Goal: Register for event/course

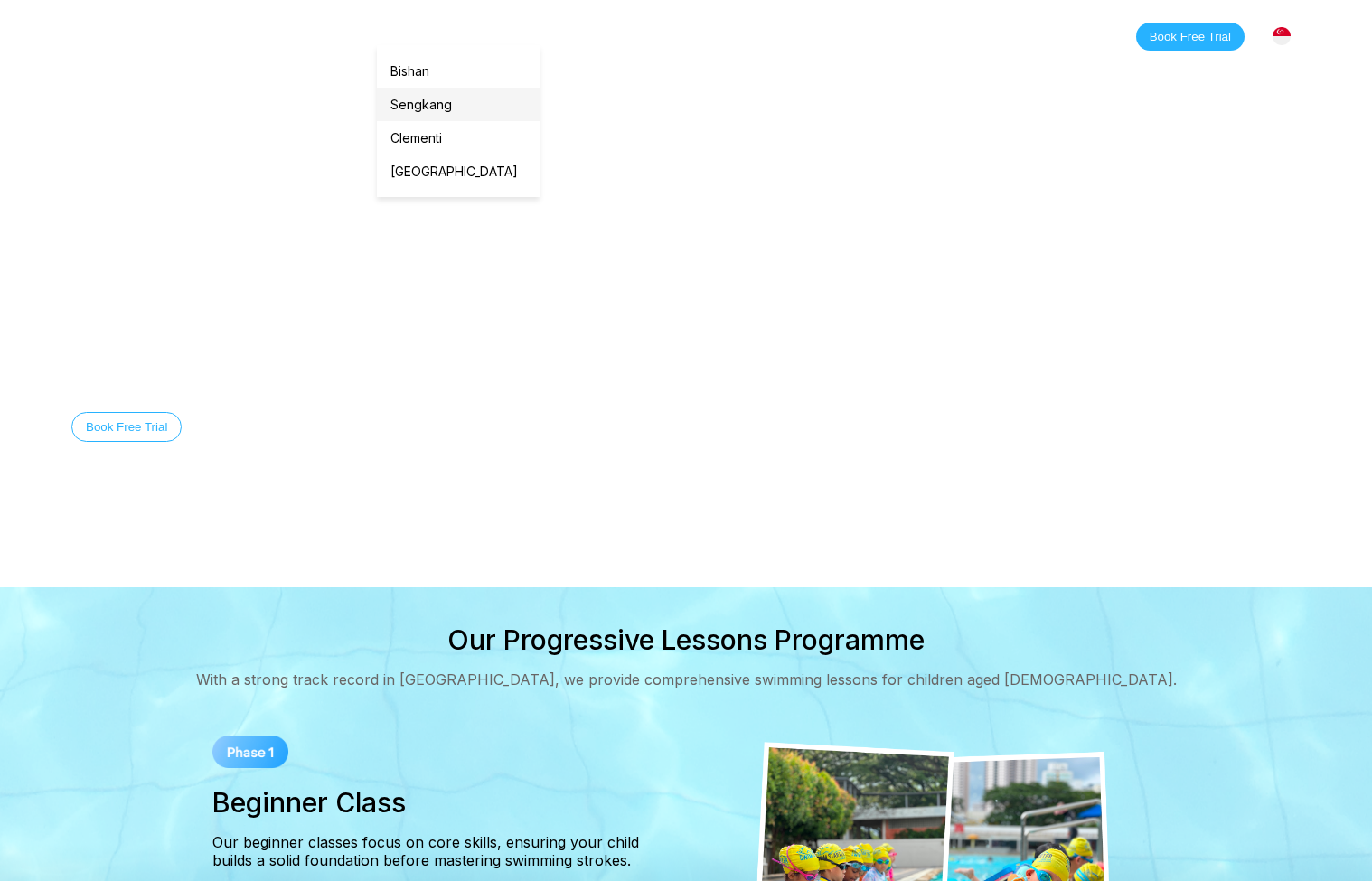
click at [418, 103] on link "Sengkang" at bounding box center [458, 104] width 162 height 33
click at [242, 39] on link "Classes" at bounding box center [255, 35] width 88 height 18
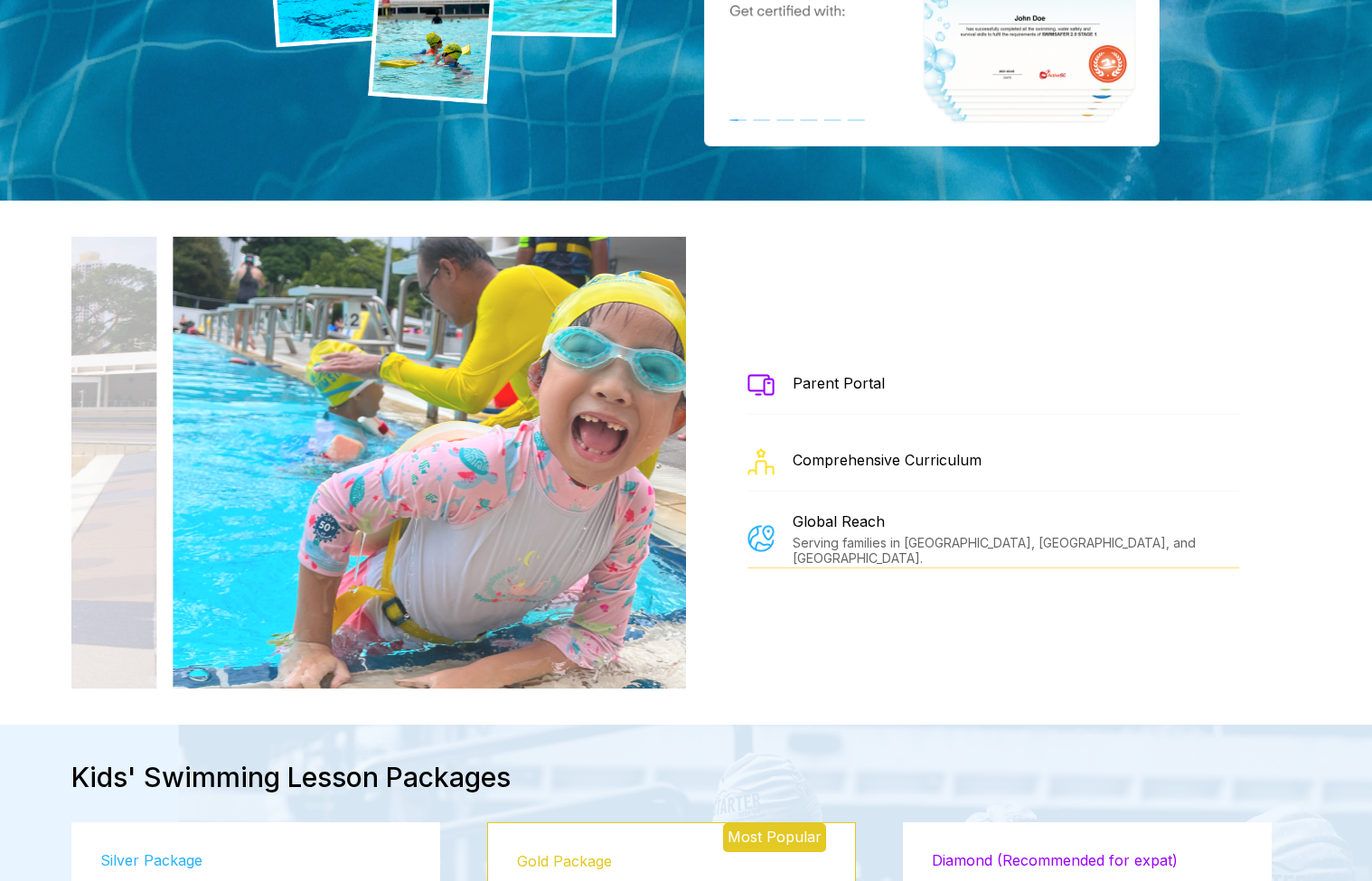
scroll to position [1968, 0]
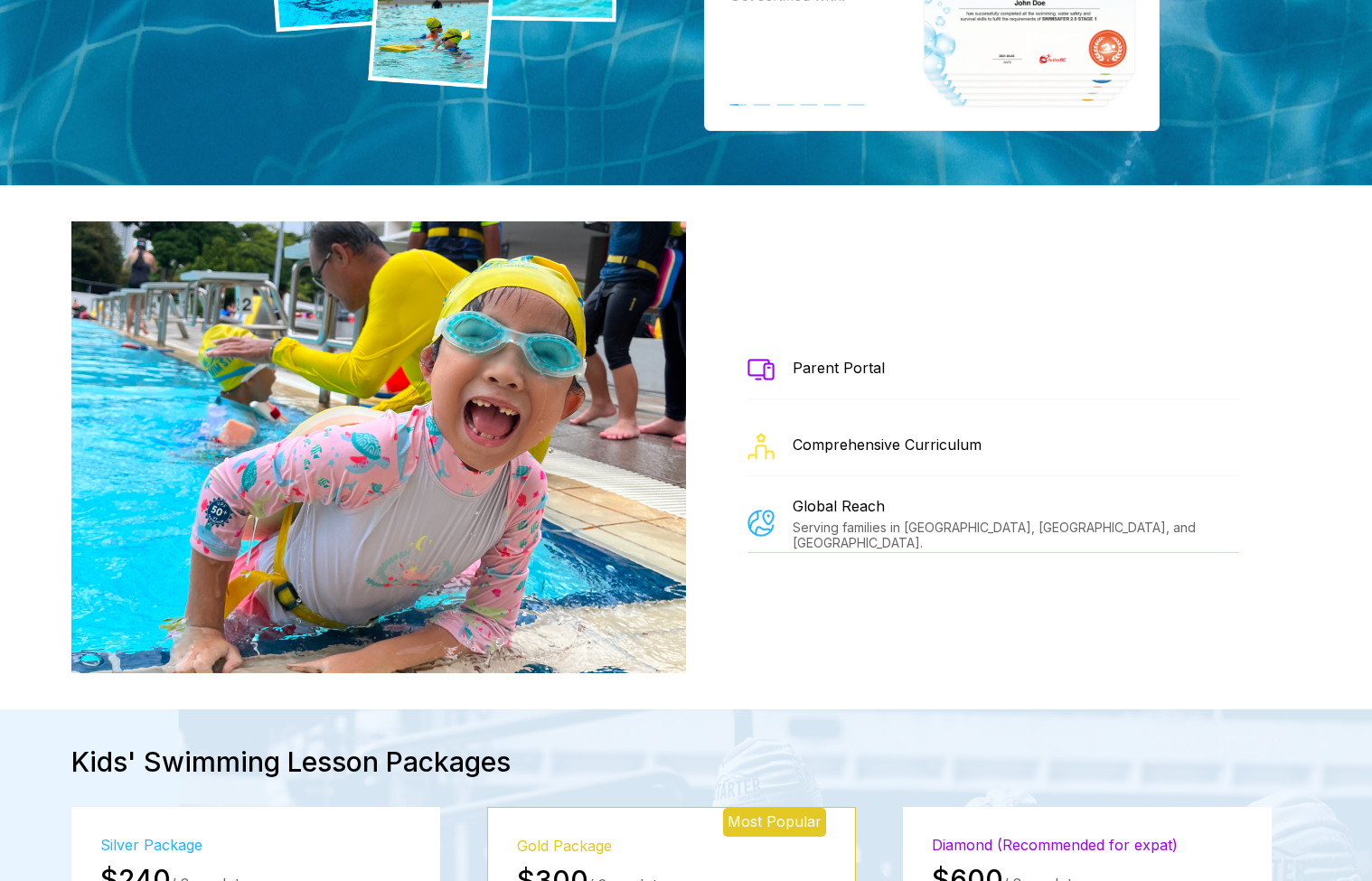
click at [825, 359] on div "Parent Portal" at bounding box center [838, 367] width 93 height 18
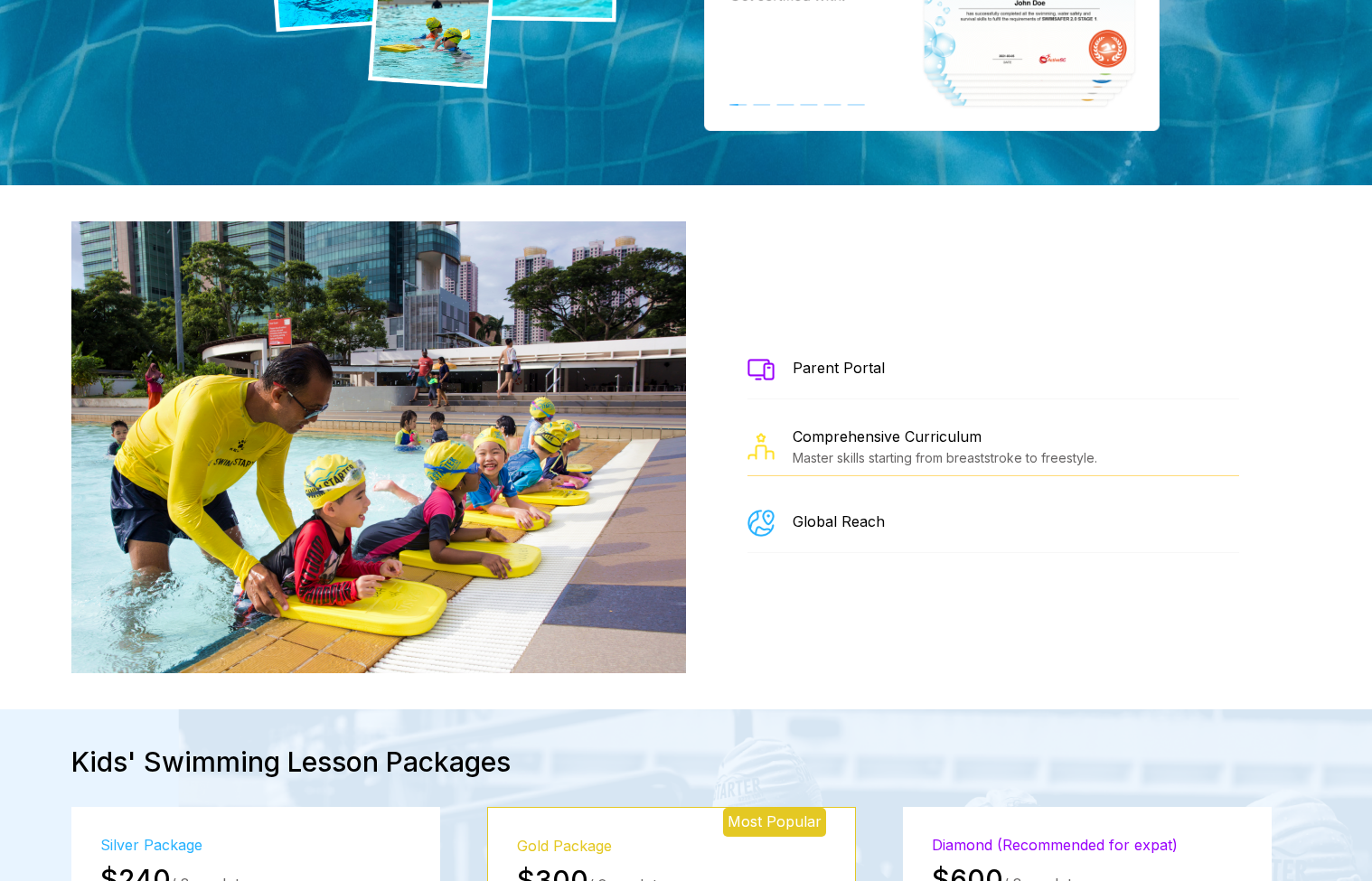
click at [848, 513] on div "Global Reach" at bounding box center [838, 521] width 93 height 18
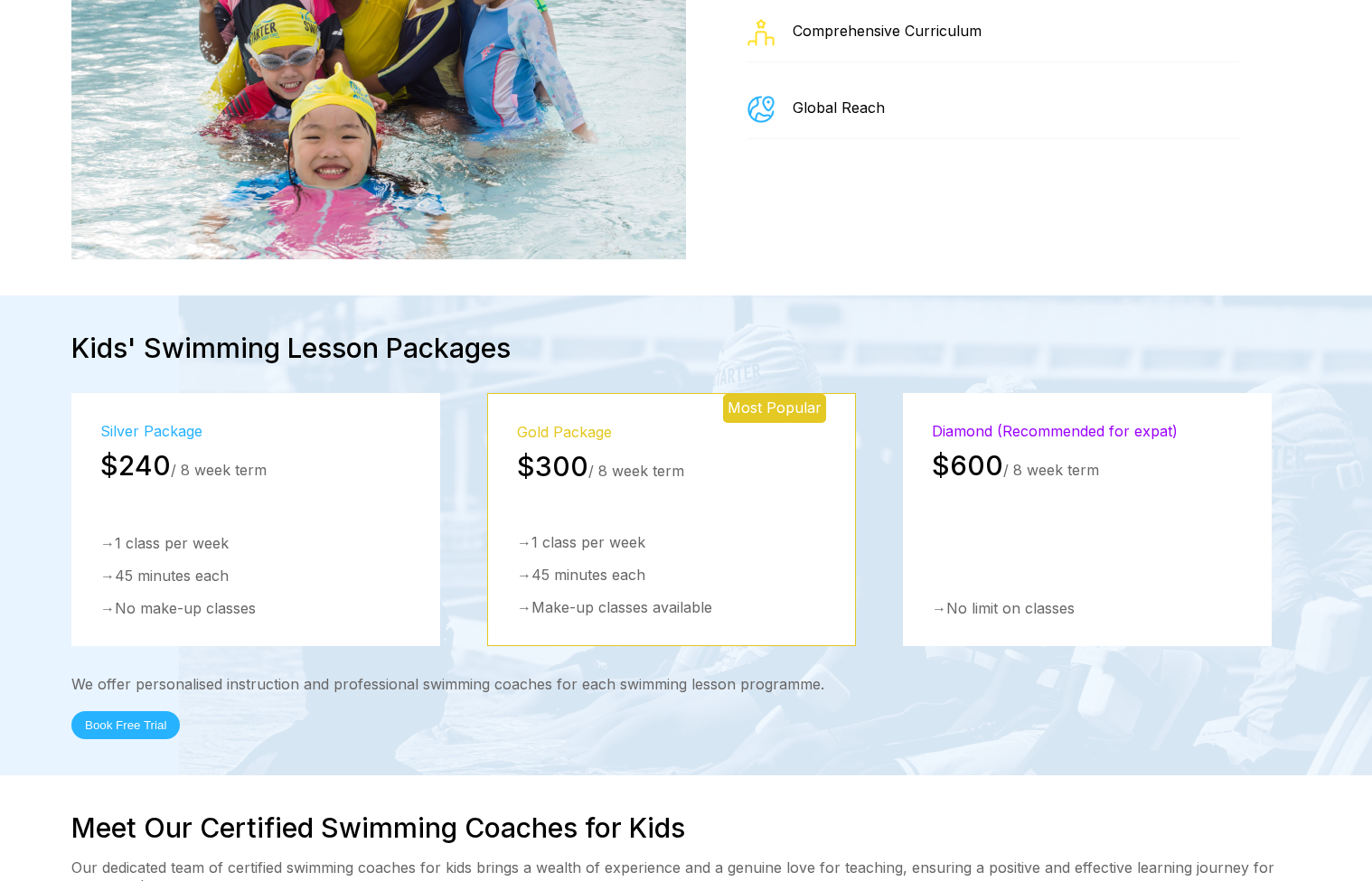
scroll to position [2392, 0]
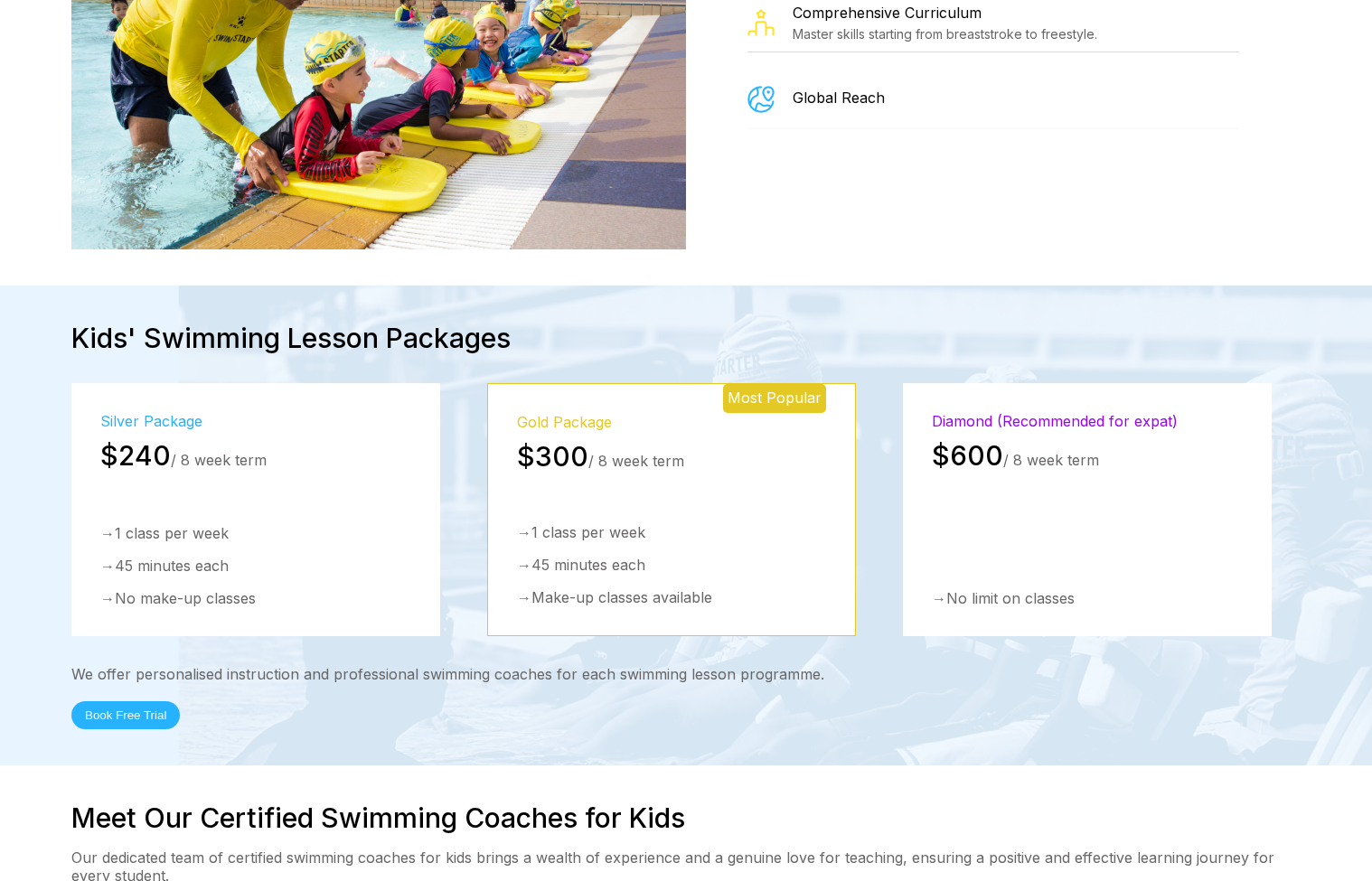
click at [729, 665] on div "We offer personalised instruction and professional swimming coaches for each sw…" at bounding box center [686, 697] width 1230 height 64
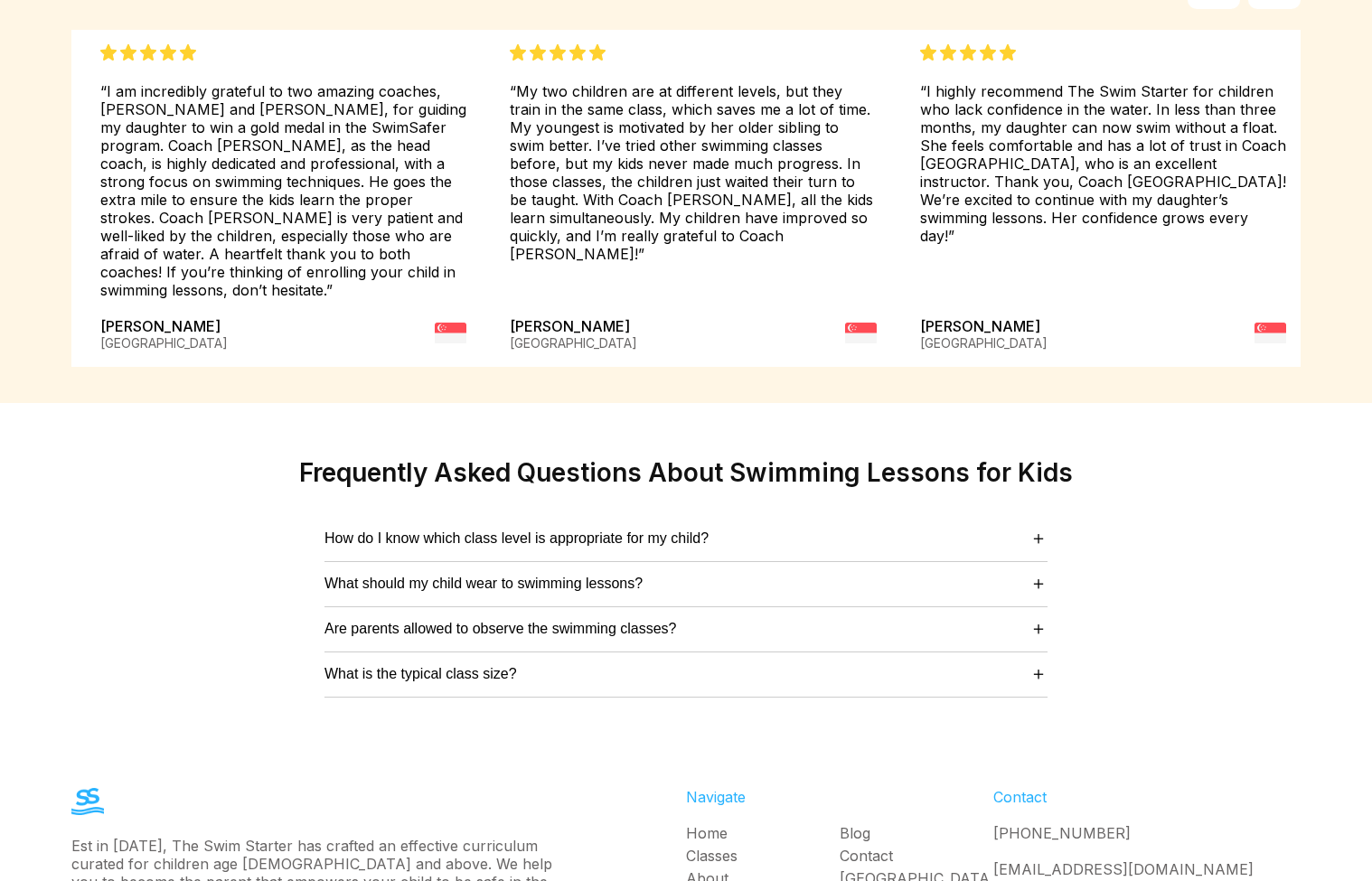
scroll to position [4387, 0]
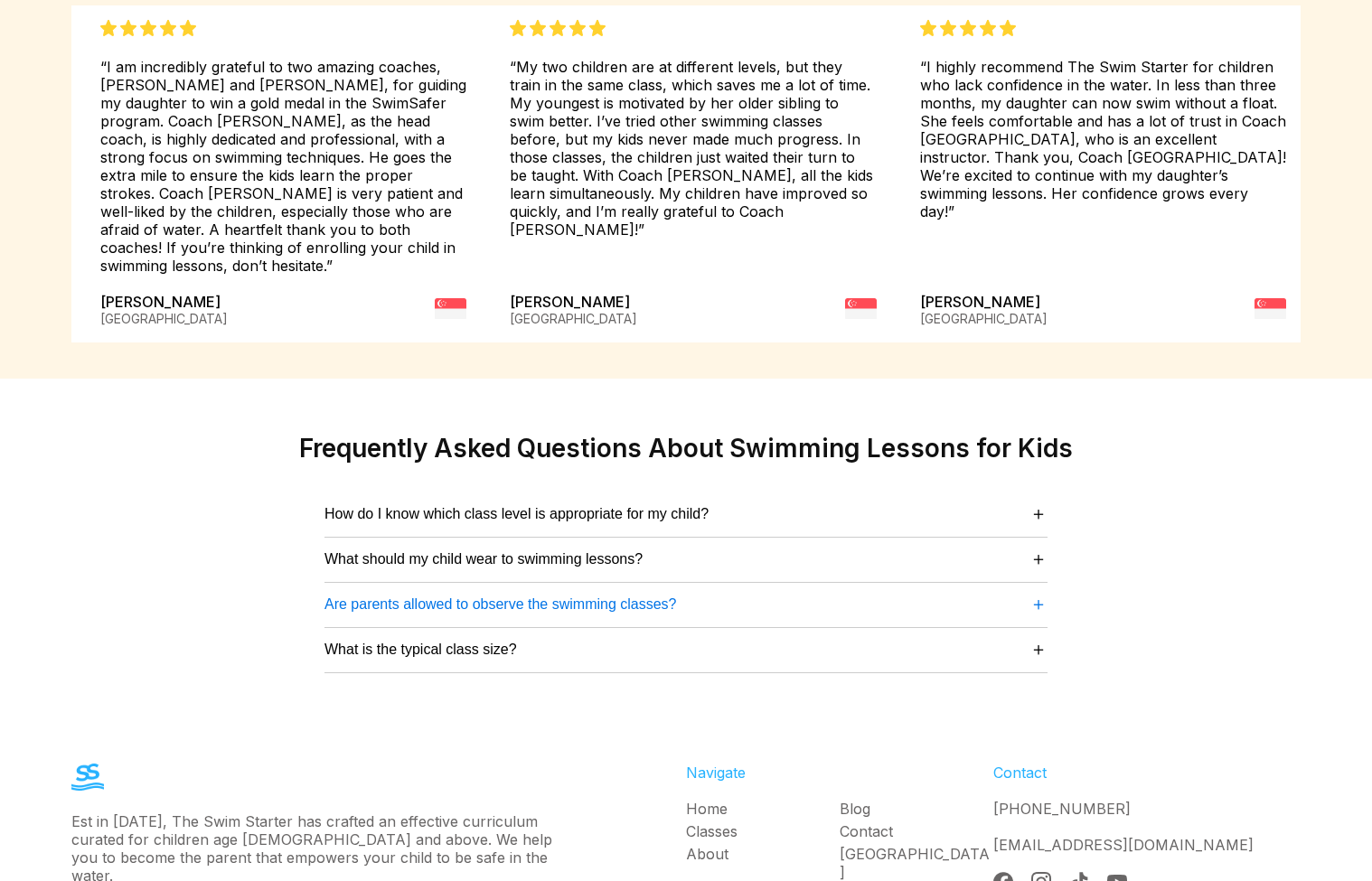
click at [1040, 592] on span "＋" at bounding box center [1038, 604] width 18 height 25
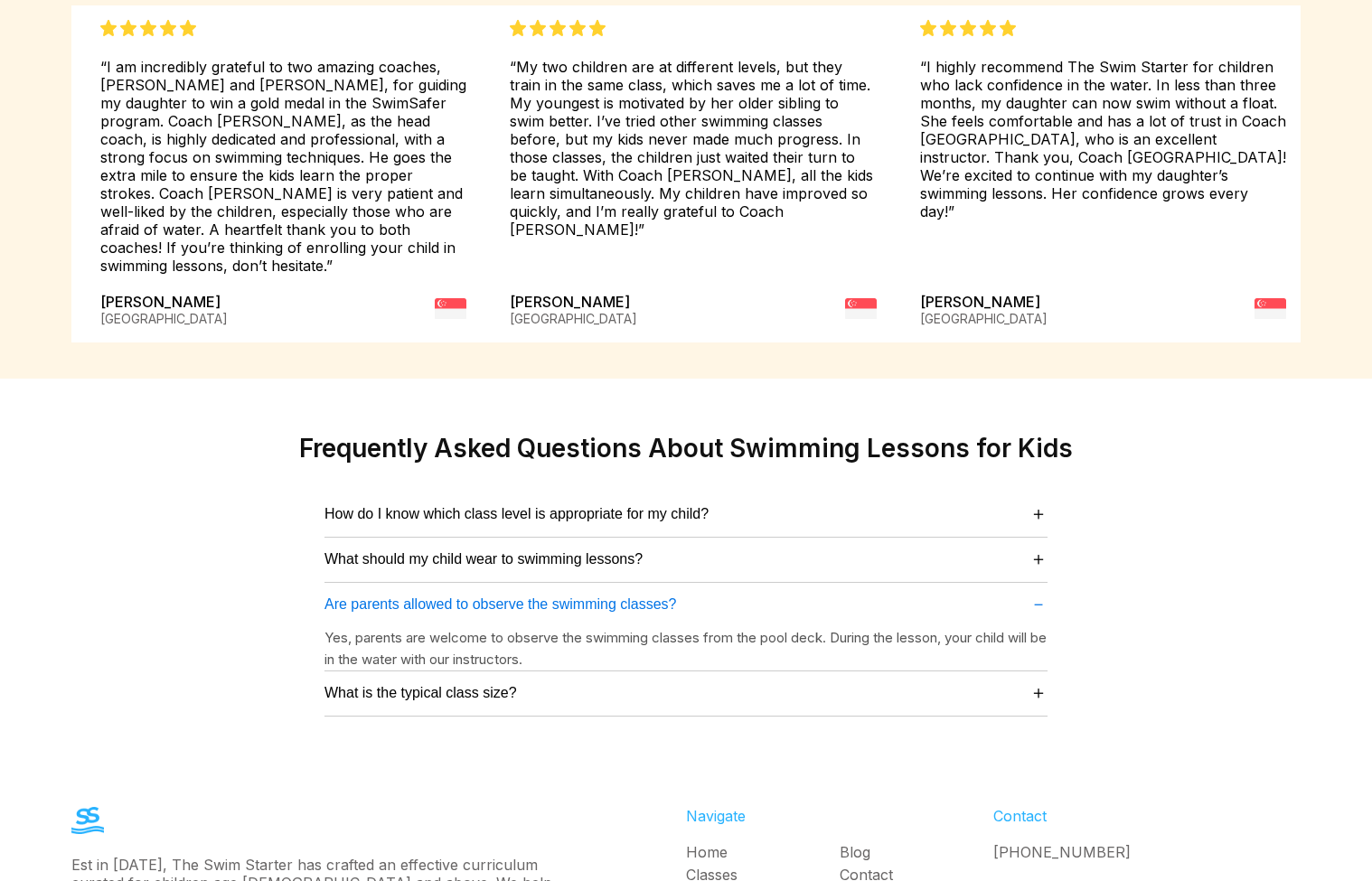
click at [1040, 592] on span "－" at bounding box center [1038, 604] width 18 height 25
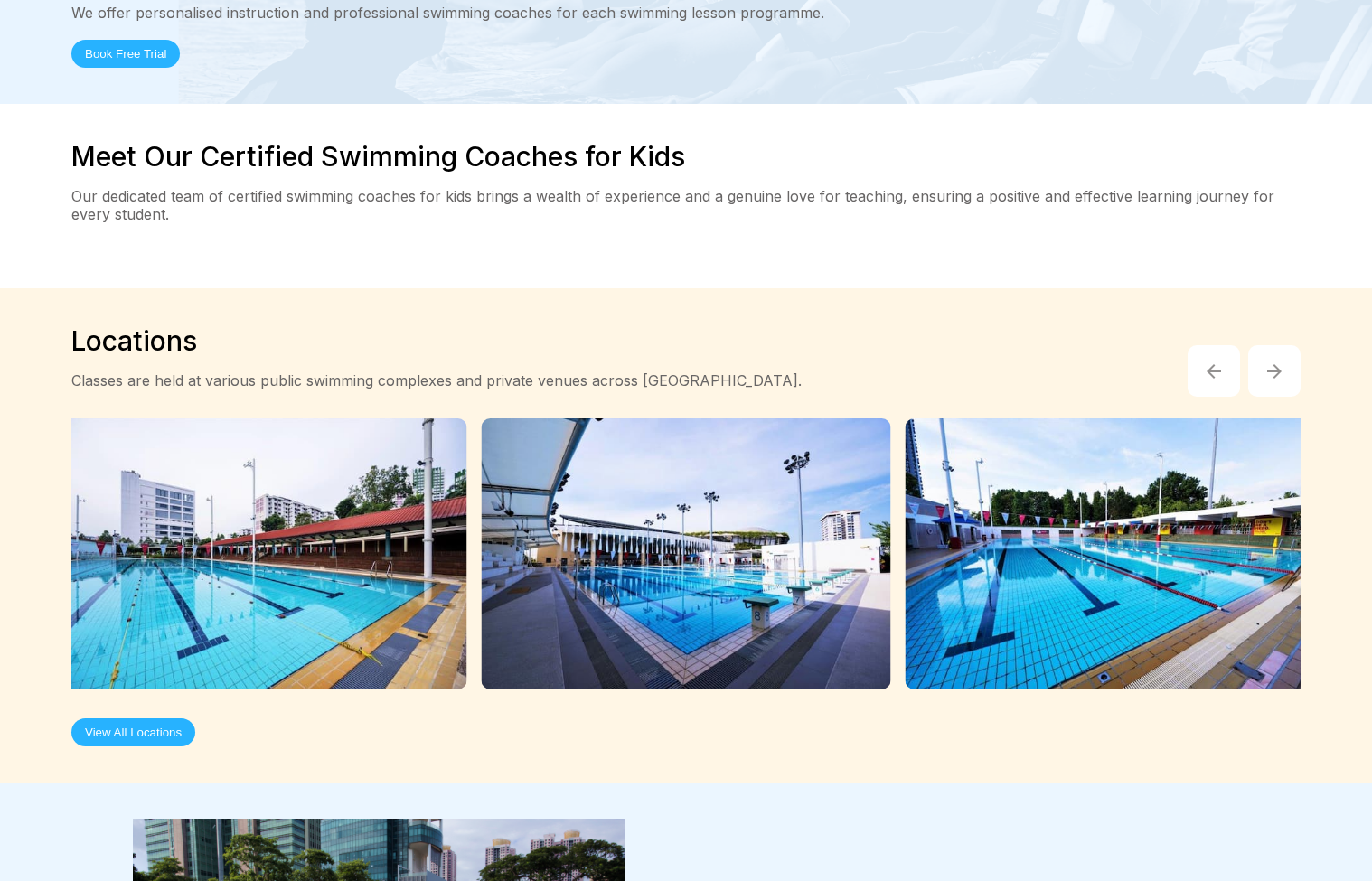
scroll to position [2936, 0]
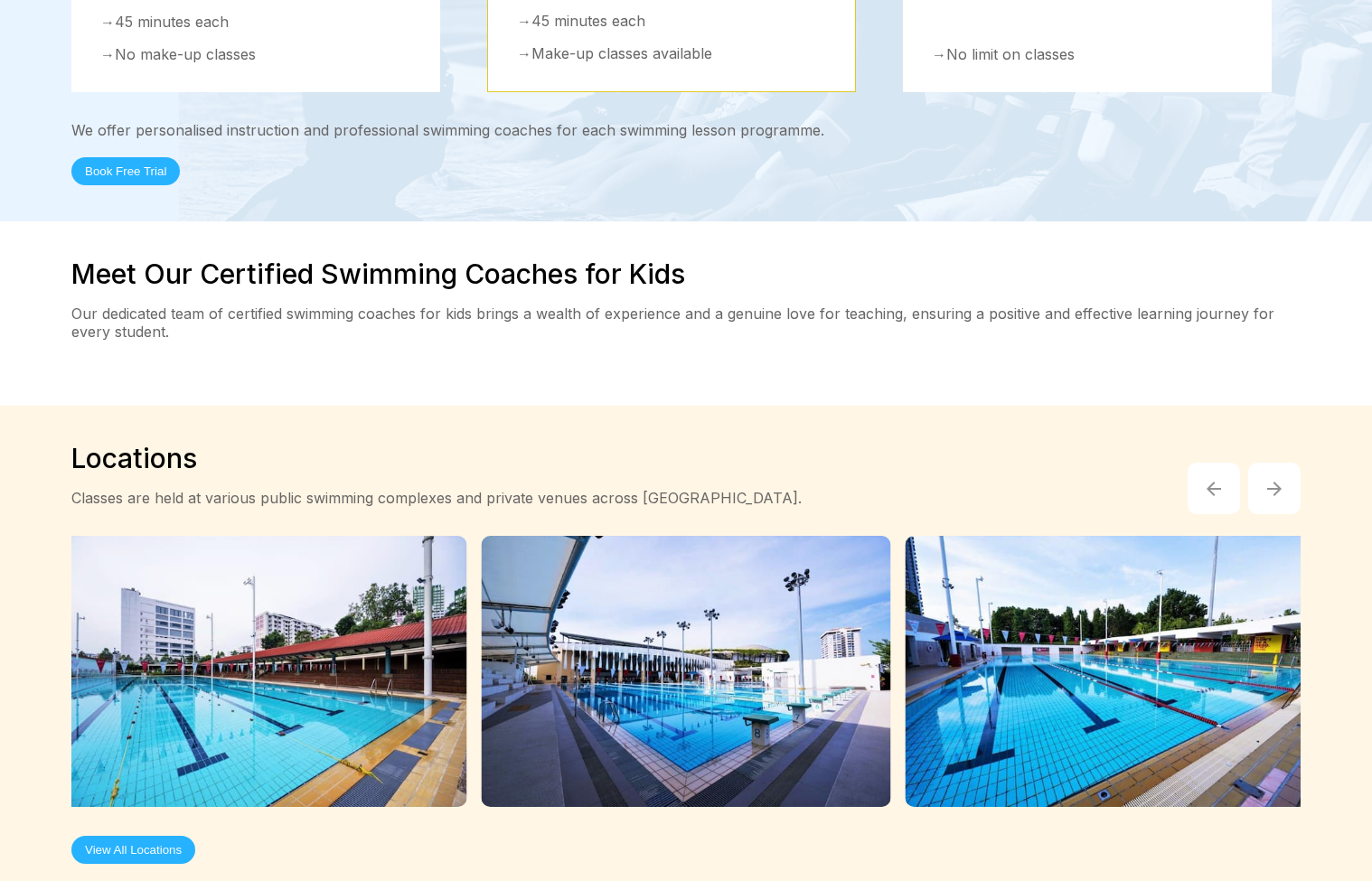
click at [1283, 463] on button "button" at bounding box center [1275, 489] width 53 height 52
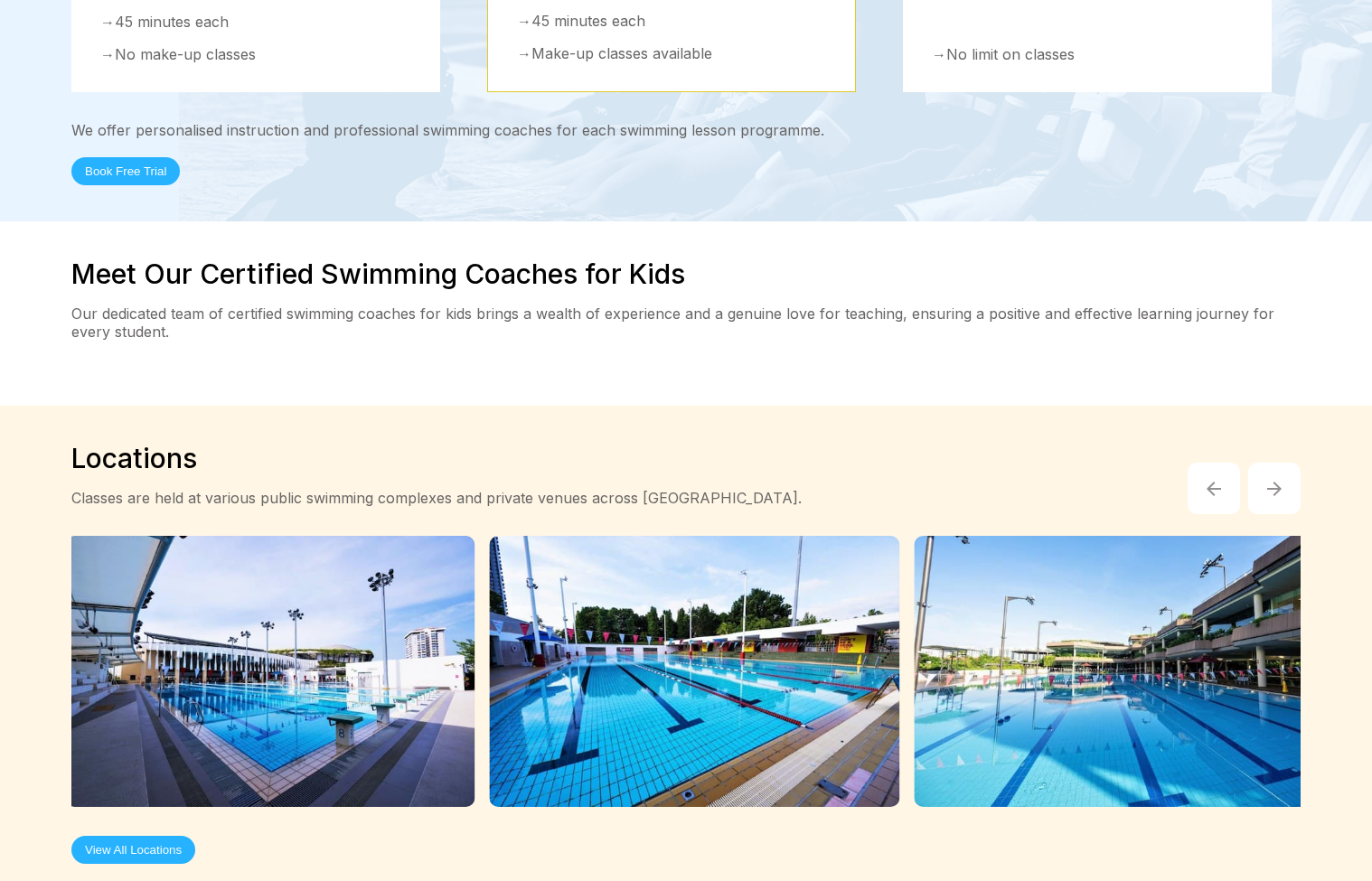
click at [1283, 463] on button "button" at bounding box center [1275, 489] width 53 height 52
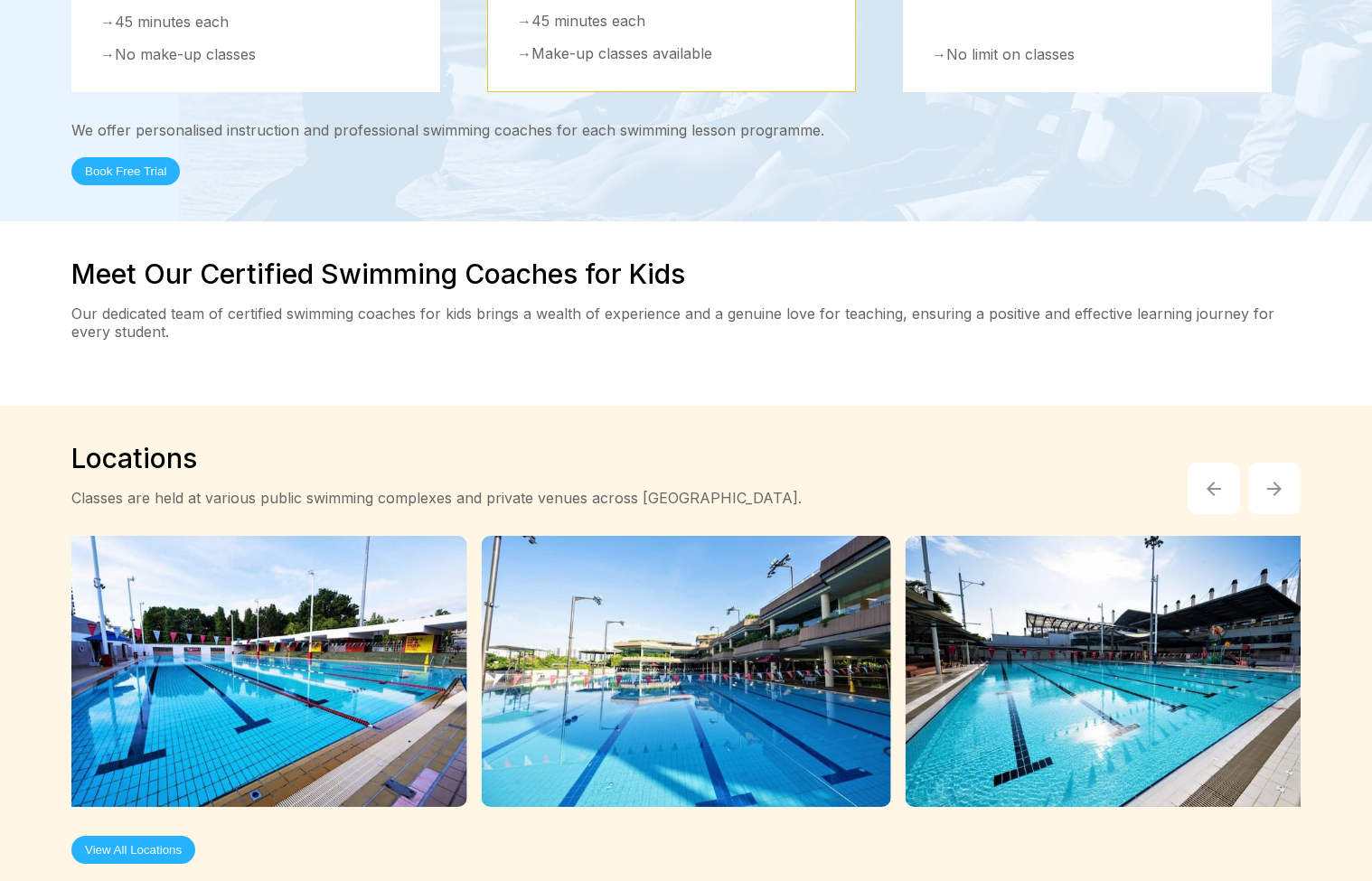
click at [1283, 463] on button "button" at bounding box center [1275, 489] width 53 height 52
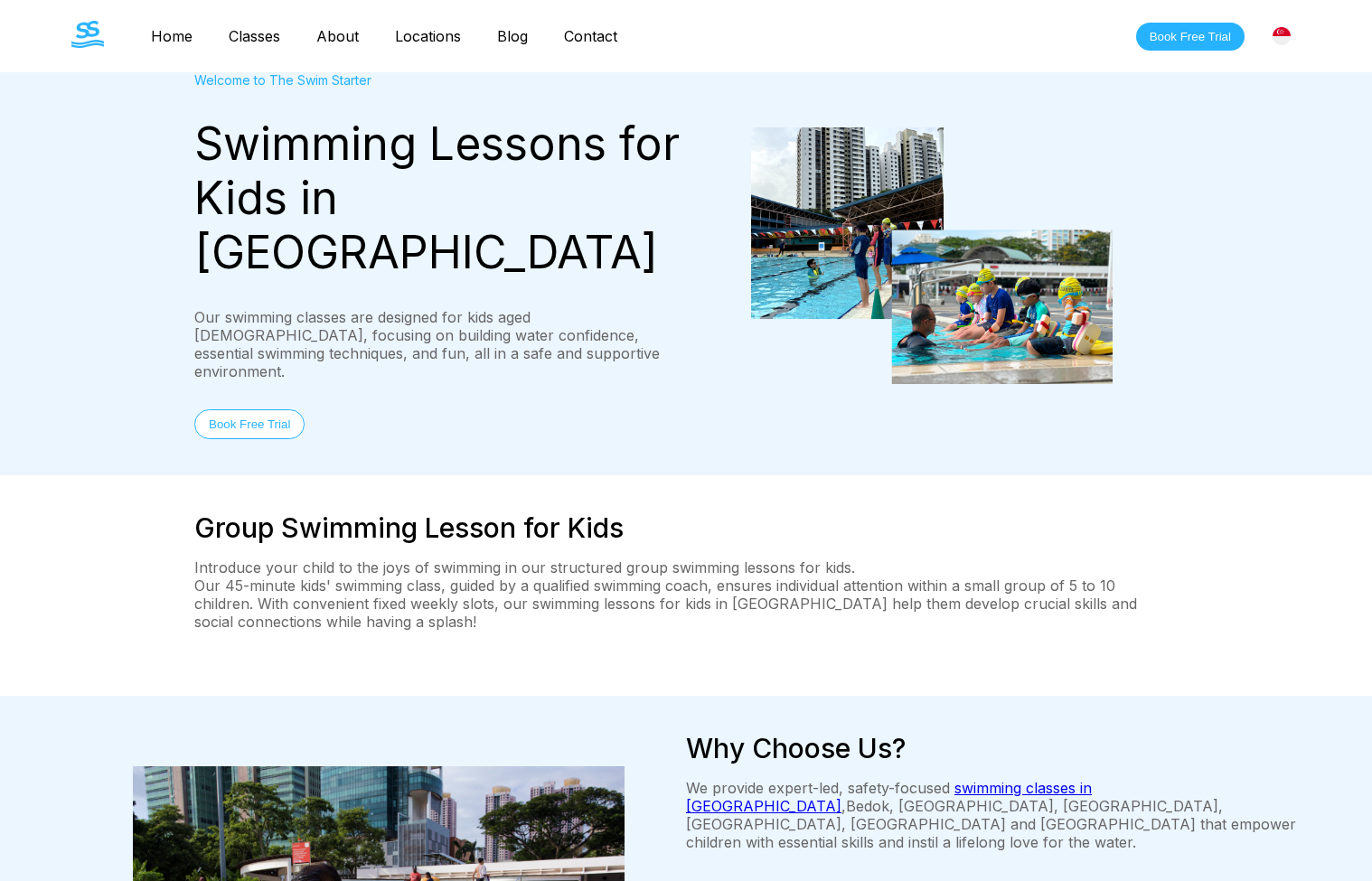
scroll to position [0, 0]
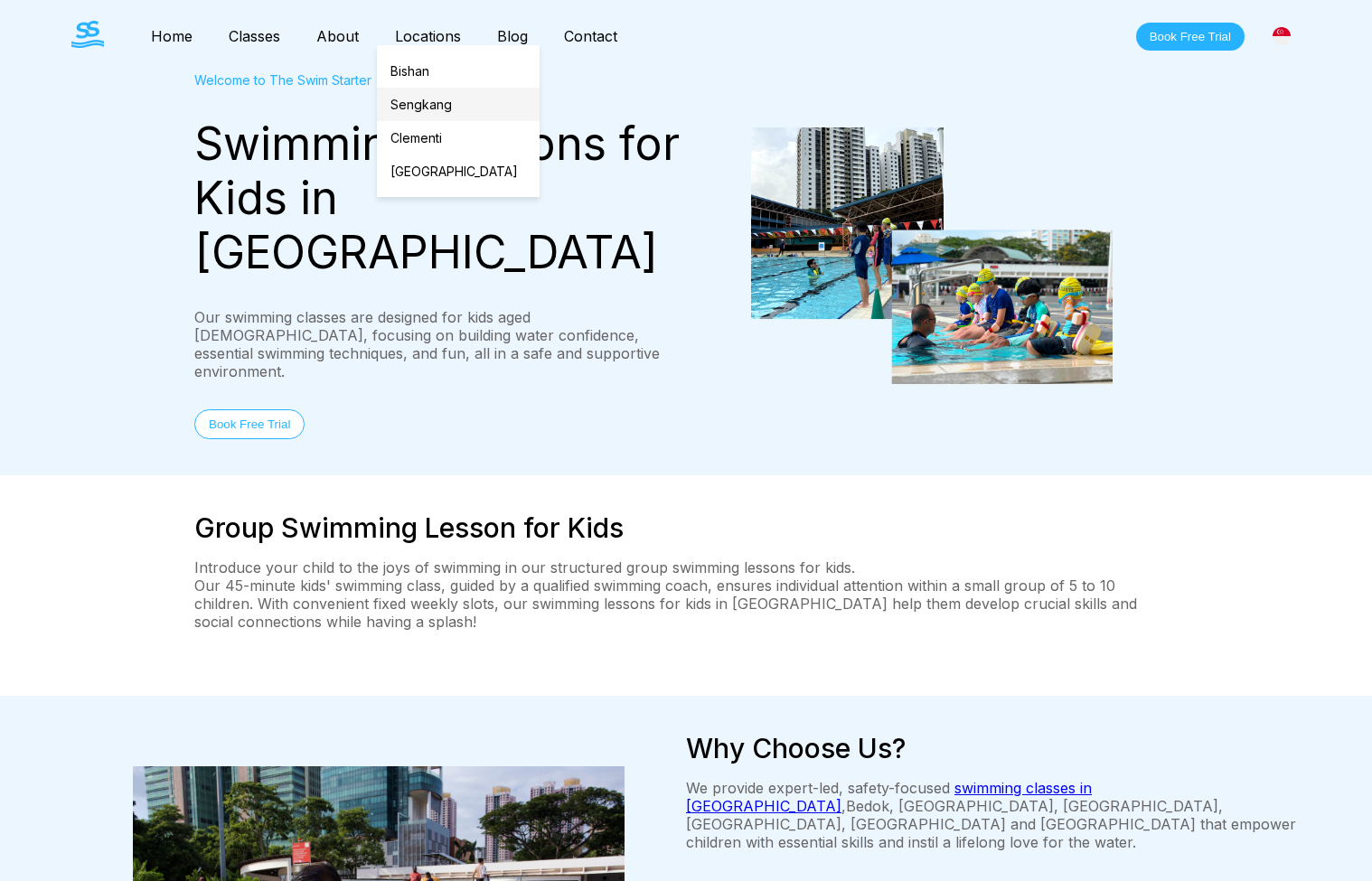
click at [432, 94] on link "Sengkang" at bounding box center [458, 104] width 162 height 33
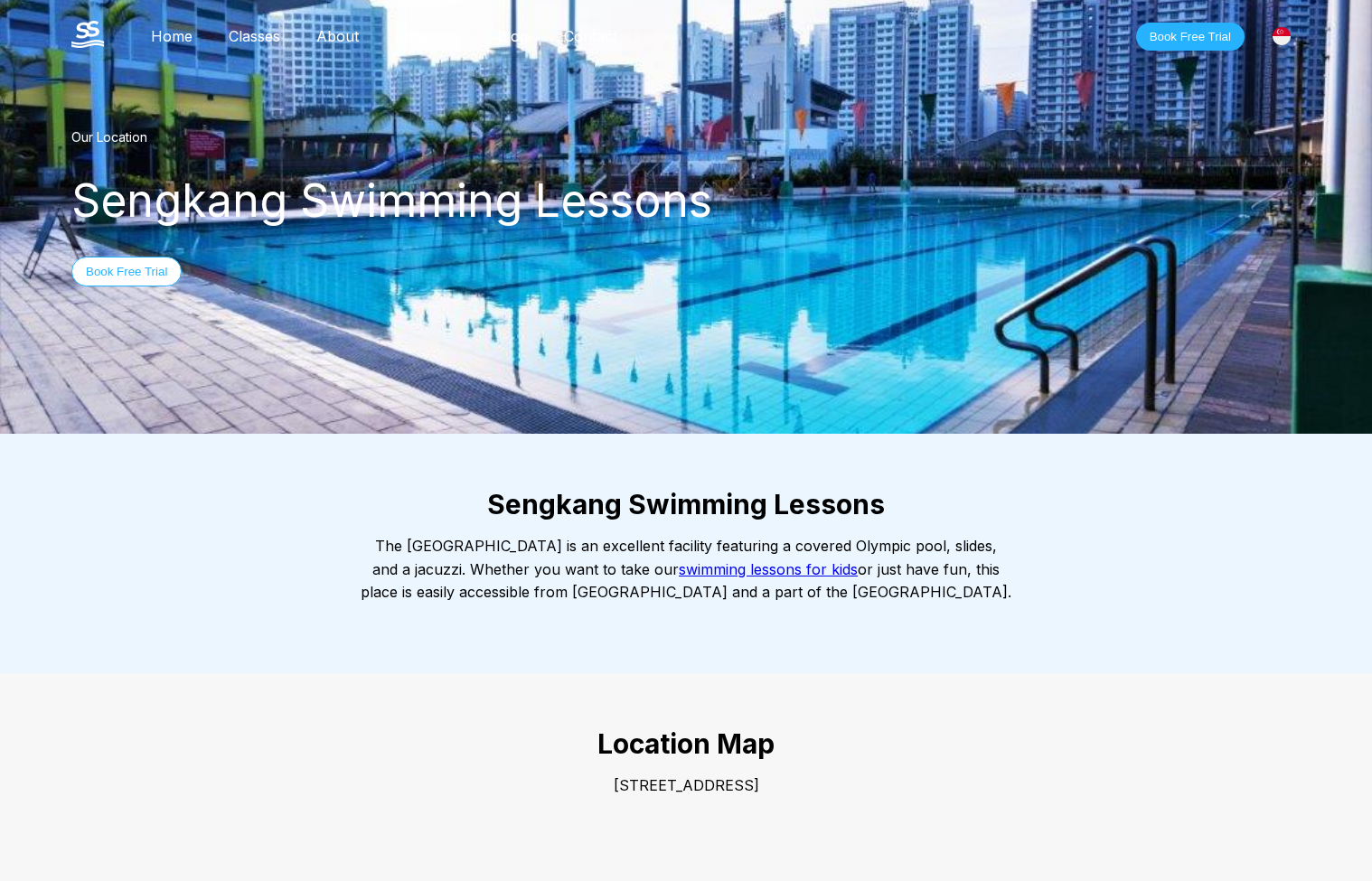
click at [177, 568] on div "Sengkang Swimming Lessons The Sengkang Swimming Complex is an excellent facilit…" at bounding box center [686, 553] width 1301 height 240
